Goal: Task Accomplishment & Management: Manage account settings

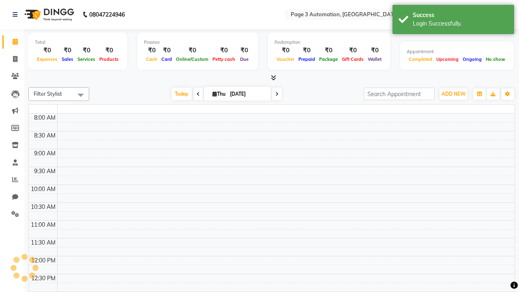
select select "en"
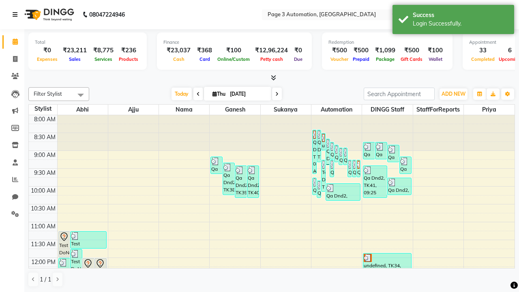
click at [17, 15] on icon at bounding box center [15, 15] width 5 height 6
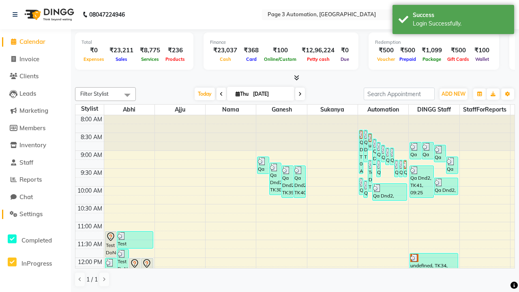
click at [35, 214] on span "Settings" at bounding box center [30, 214] width 23 height 8
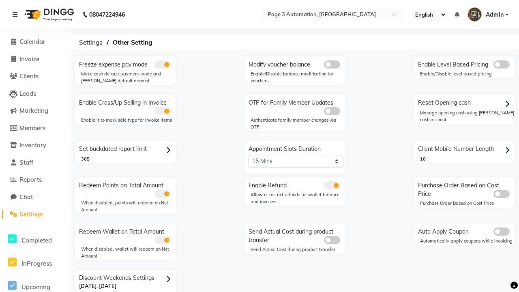
scroll to position [17, 0]
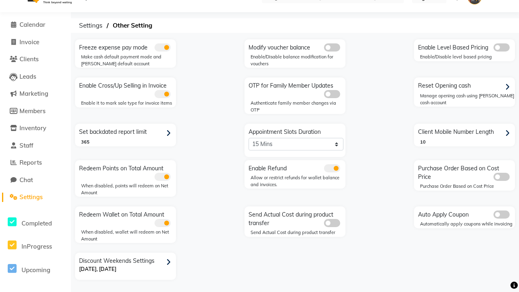
select select "5: 30"
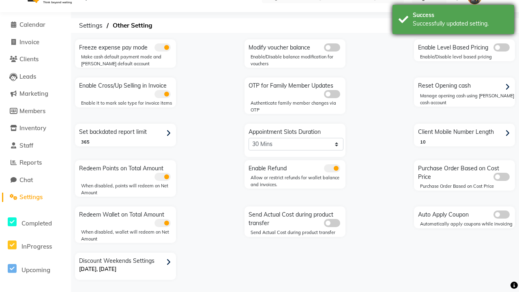
click at [453, 21] on div "Successfully updated setting." at bounding box center [460, 23] width 95 height 9
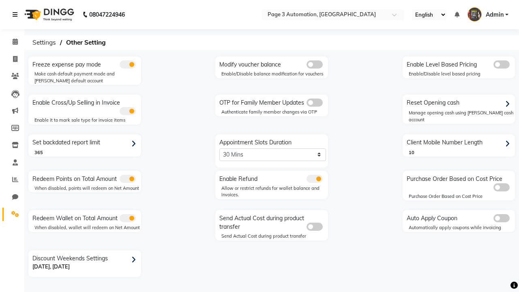
scroll to position [0, 0]
click at [12, 42] on span at bounding box center [15, 41] width 14 height 9
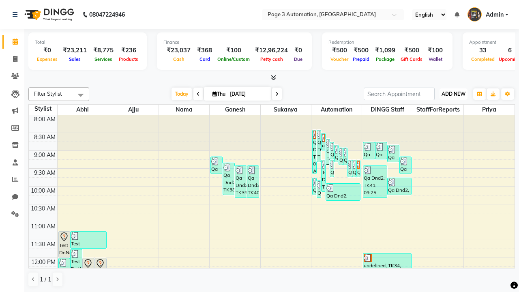
click at [453, 94] on span "ADD NEW" at bounding box center [453, 94] width 24 height 6
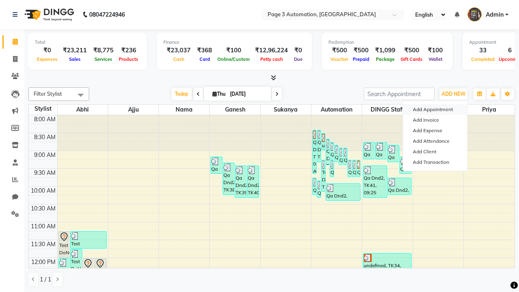
click at [435, 109] on button "Add Appointment" at bounding box center [435, 109] width 64 height 11
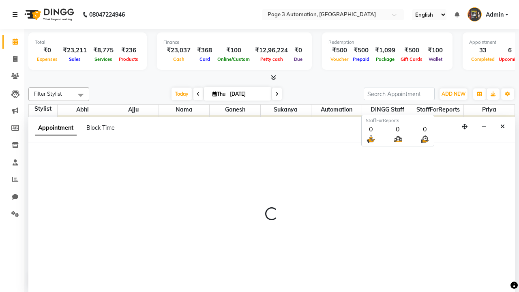
click at [17, 14] on icon at bounding box center [15, 15] width 5 height 6
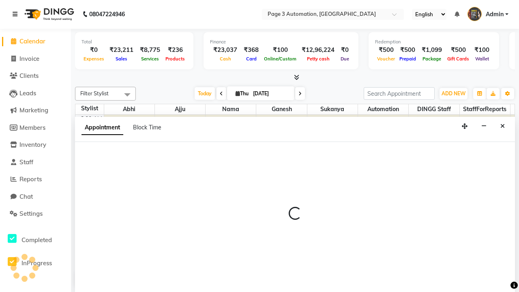
select select "tentative"
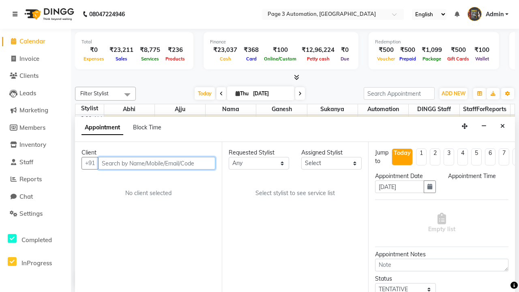
select select "540"
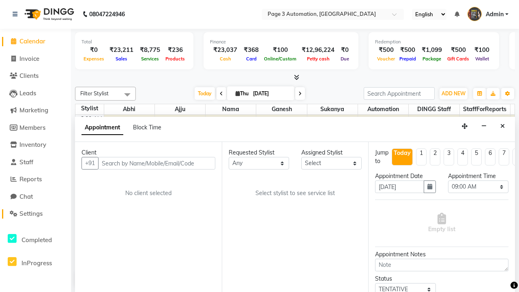
click at [35, 214] on span "Settings" at bounding box center [30, 214] width 23 height 8
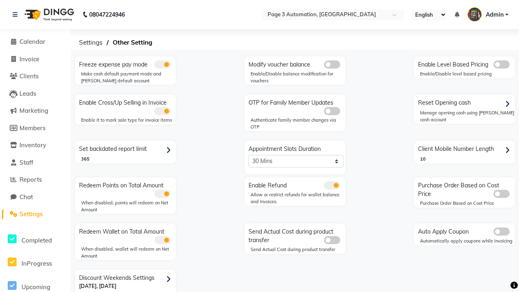
scroll to position [17, 0]
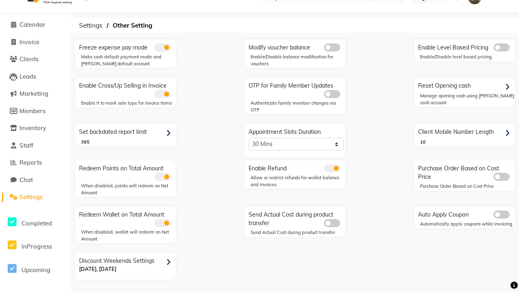
select select "2: 15"
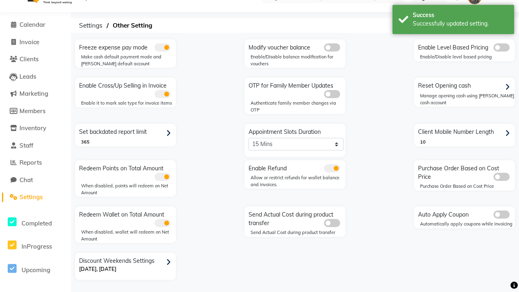
click at [453, 21] on div "Successfully updated setting." at bounding box center [460, 23] width 95 height 9
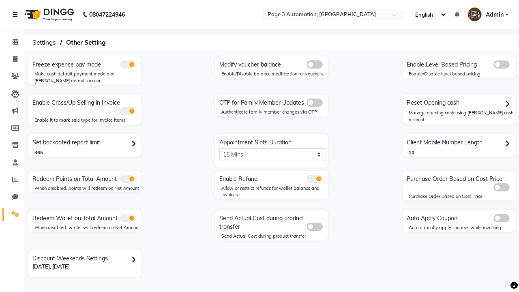
scroll to position [0, 0]
click at [12, 42] on span at bounding box center [15, 41] width 14 height 9
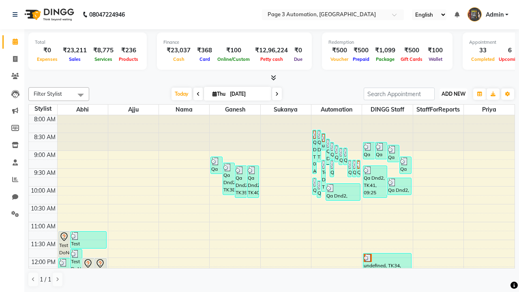
click at [453, 94] on span "ADD NEW" at bounding box center [453, 94] width 24 height 6
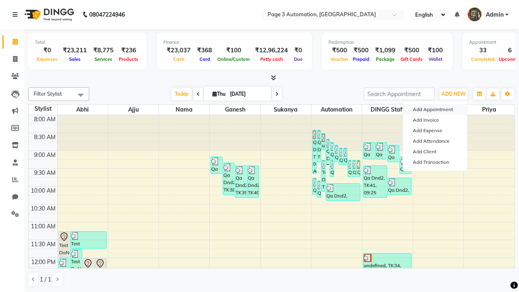
click at [435, 109] on button "Add Appointment" at bounding box center [435, 109] width 64 height 11
select select "tentative"
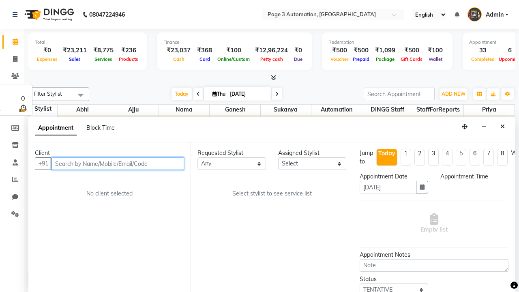
select select "540"
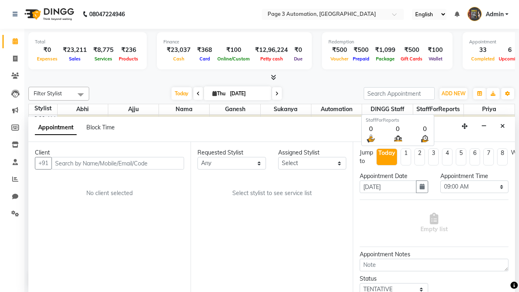
click at [488, 14] on span "Admin" at bounding box center [495, 14] width 18 height 9
click at [0, 0] on link "Sign out" at bounding box center [0, 0] width 0 height 0
